Goal: Transaction & Acquisition: Purchase product/service

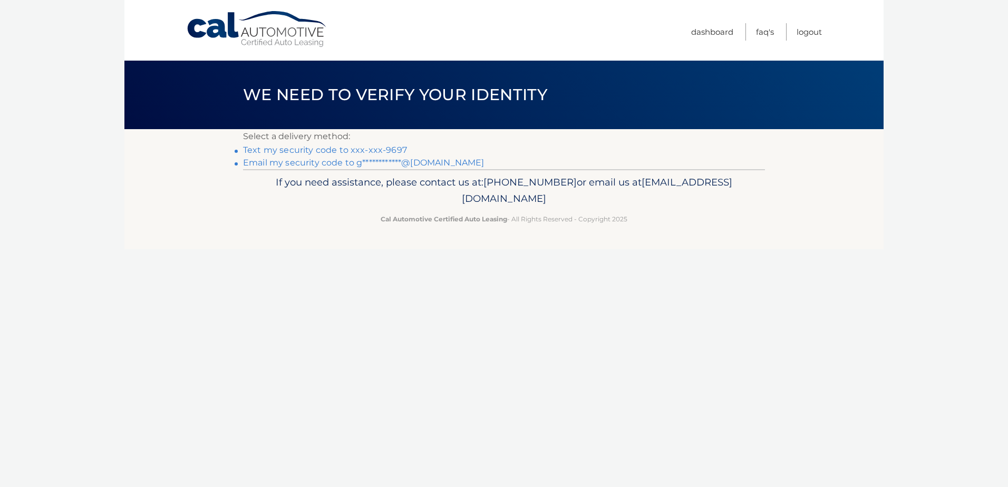
click at [327, 148] on link "Text my security code to xxx-xxx-9697" at bounding box center [325, 150] width 164 height 10
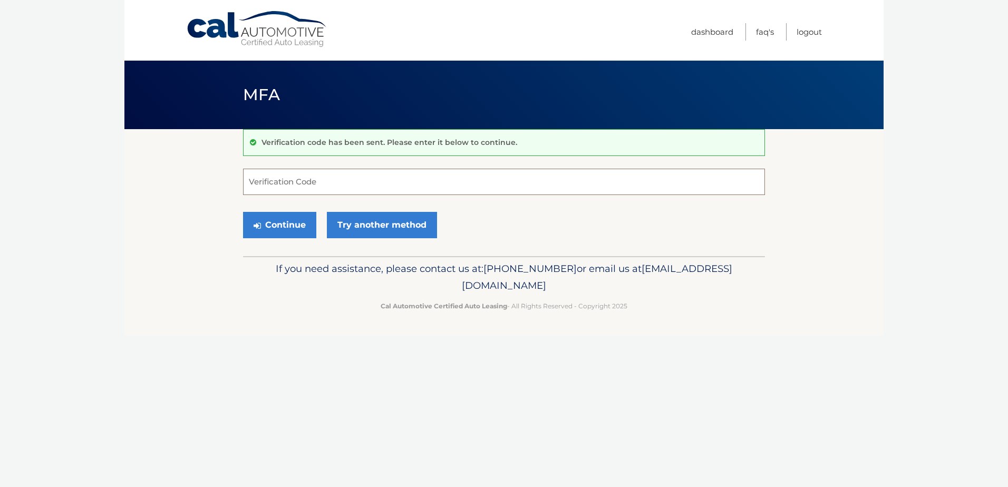
click at [336, 187] on input "Verification Code" at bounding box center [504, 182] width 522 height 26
type input "227143"
click at [243, 212] on button "Continue" at bounding box center [279, 225] width 73 height 26
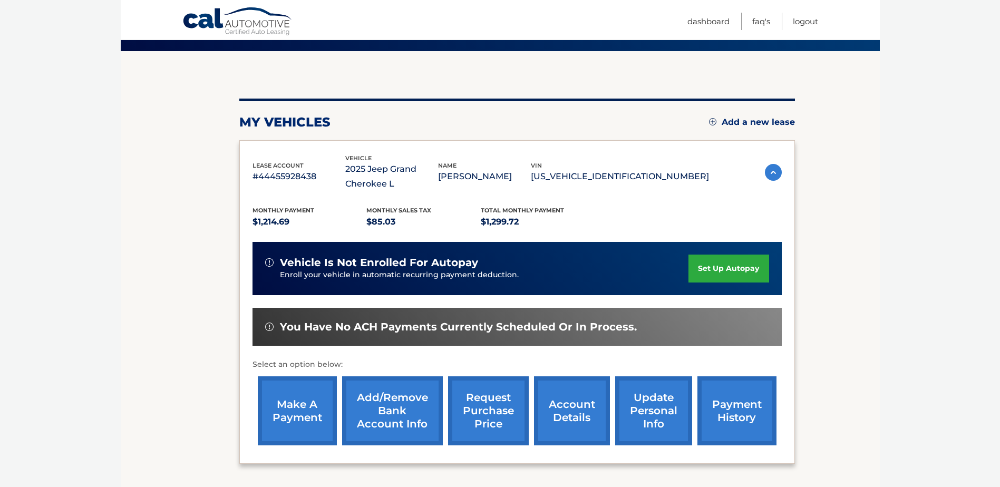
scroll to position [158, 0]
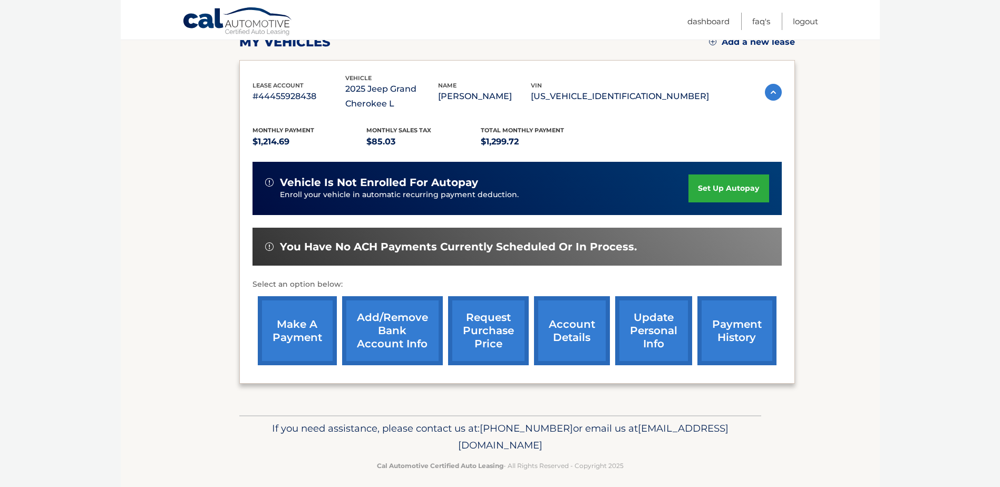
click at [309, 331] on link "make a payment" at bounding box center [297, 330] width 79 height 69
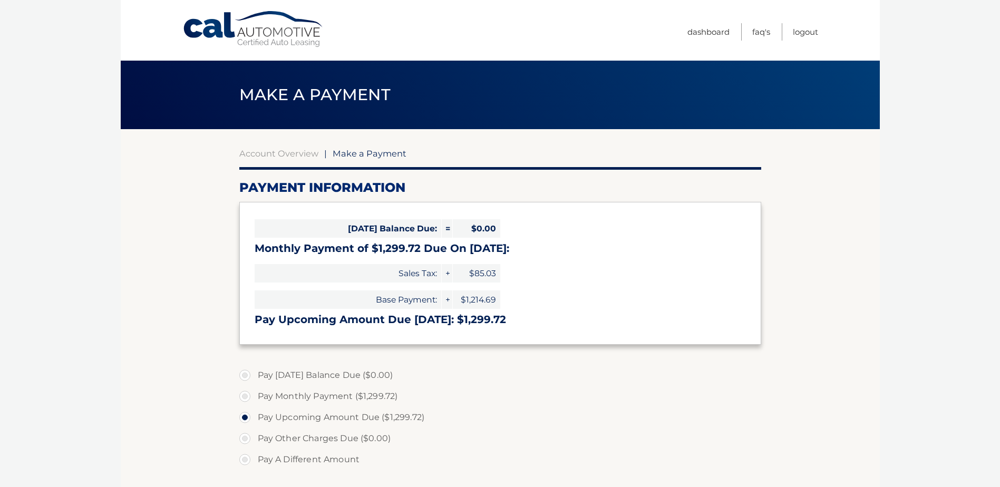
select select "MTdlYTM3YjMtMjE2ZC00NWY5LTliY2EtZDI3YTI4ZDRlYzMz"
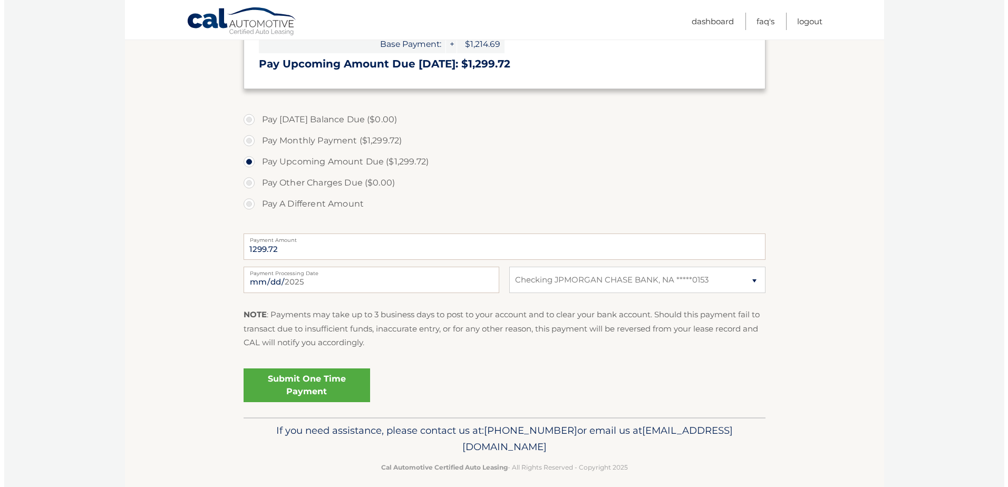
scroll to position [264, 0]
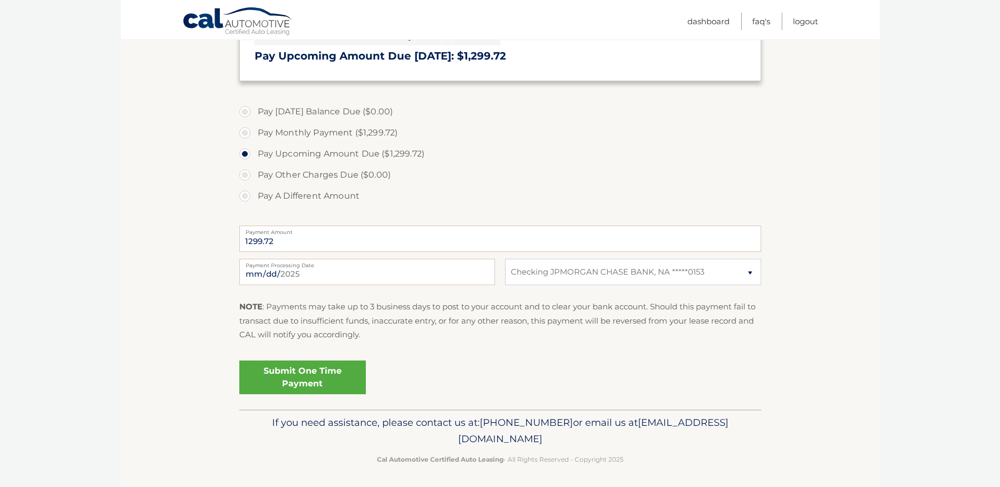
click at [345, 386] on link "Submit One Time Payment" at bounding box center [302, 377] width 126 height 34
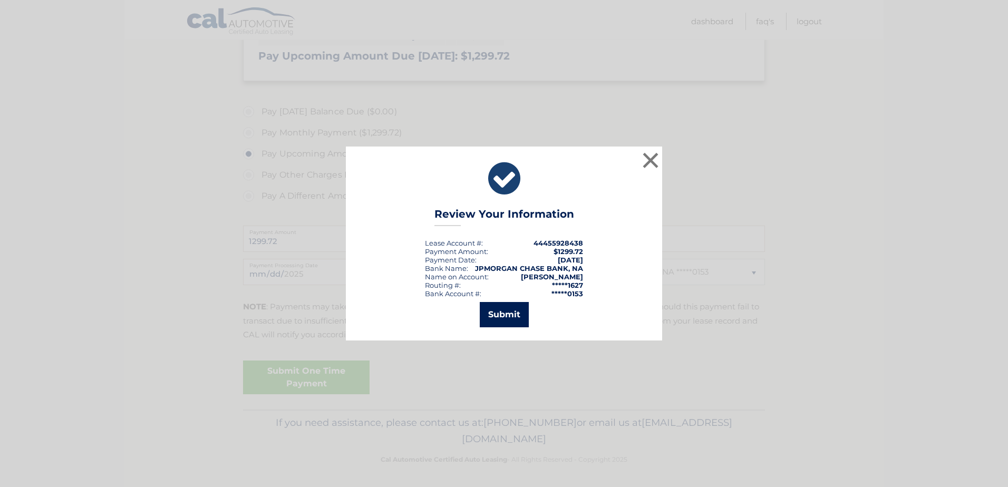
click at [520, 314] on button "Submit" at bounding box center [504, 314] width 49 height 25
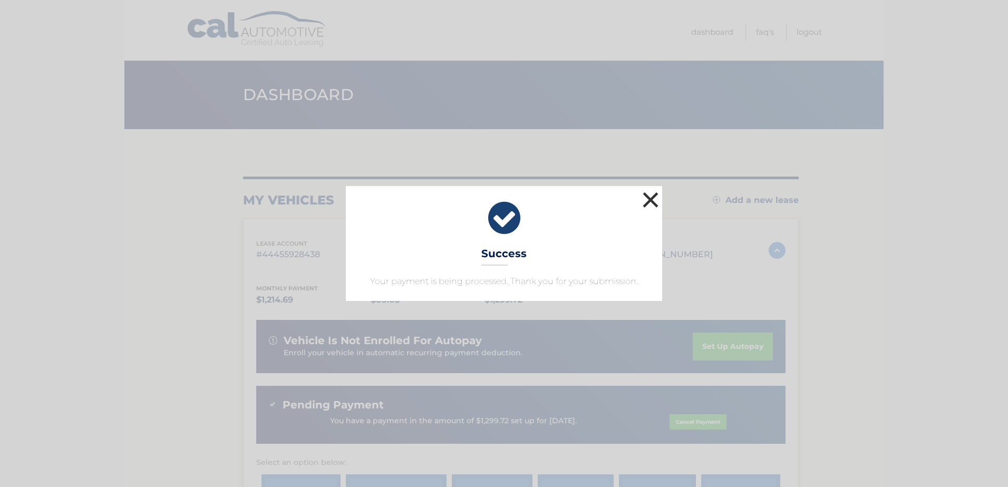
click at [643, 207] on button "×" at bounding box center [650, 199] width 21 height 21
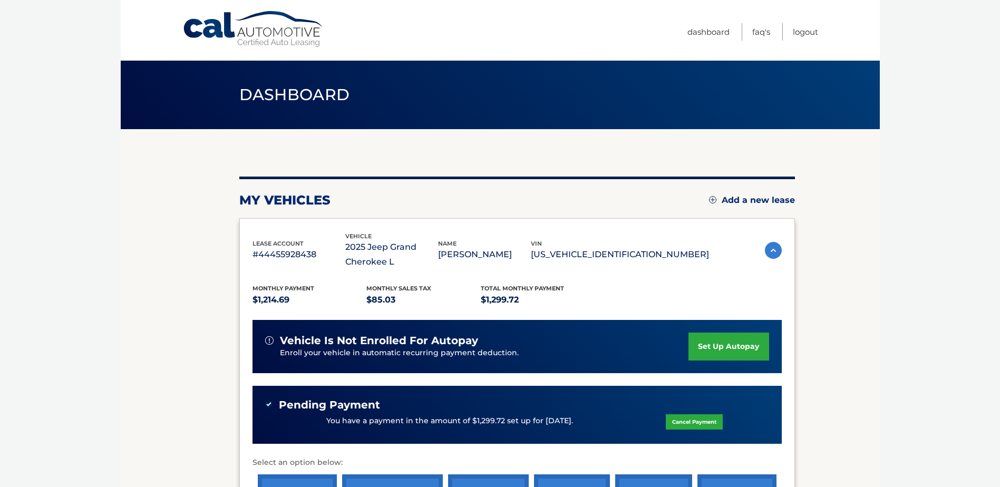
click at [107, 241] on body "Cal Automotive Menu Dashboard FAQ's Logout" at bounding box center [500, 243] width 1000 height 487
